Goal: Task Accomplishment & Management: Use online tool/utility

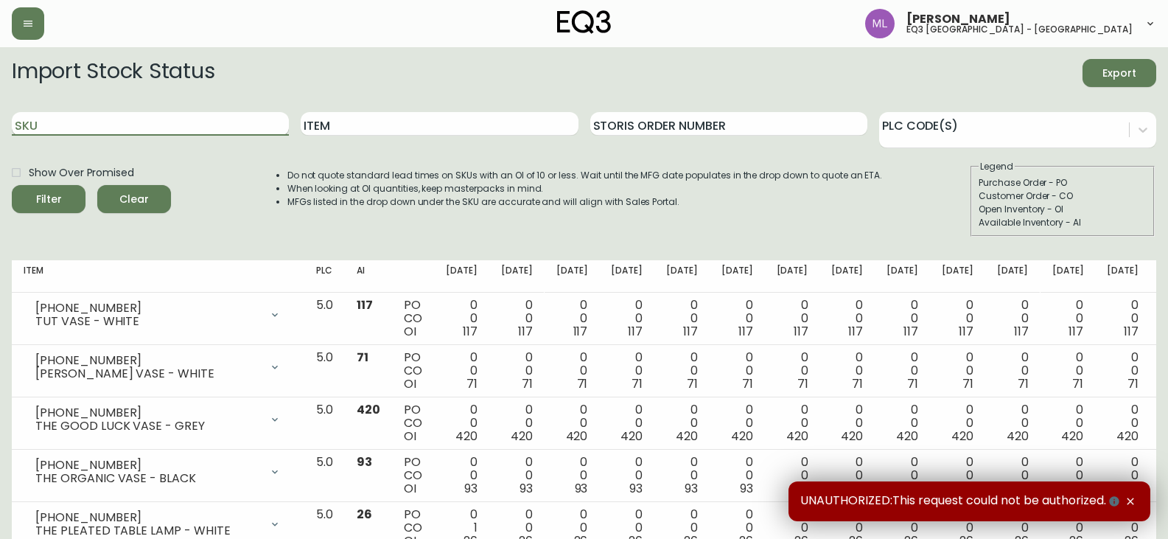
click at [164, 130] on input "SKU" at bounding box center [150, 124] width 277 height 24
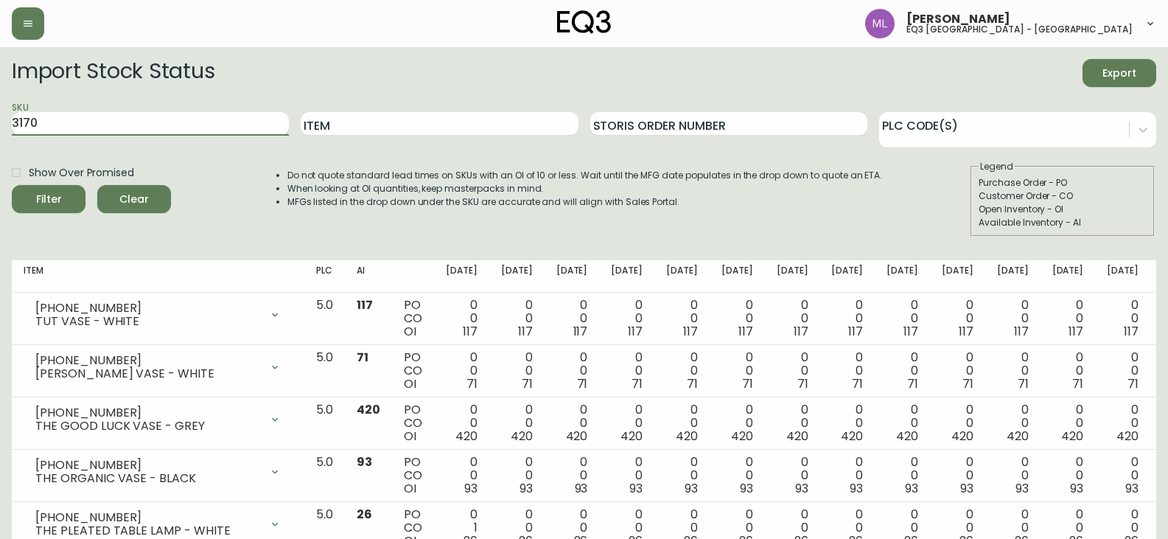
type input "3170"
click at [12, 185] on button "Filter" at bounding box center [49, 199] width 74 height 28
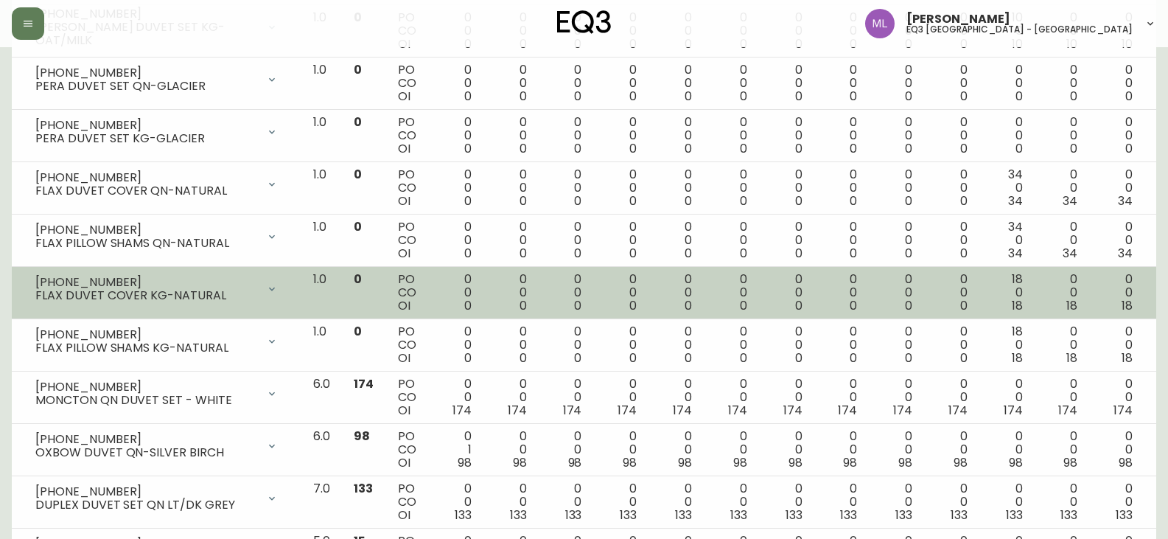
scroll to position [958, 0]
